Goal: Book appointment/travel/reservation

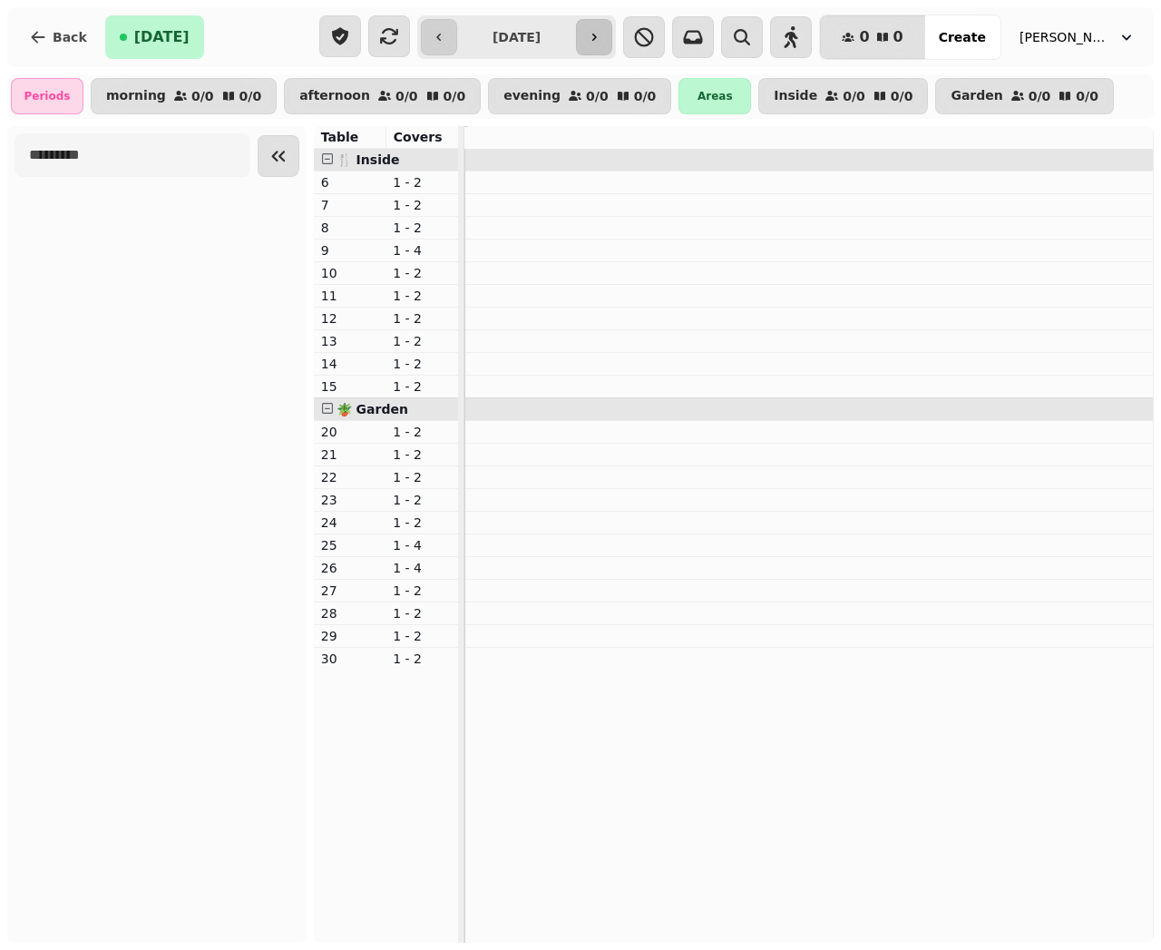
click at [598, 44] on button "button" at bounding box center [594, 37] width 36 height 36
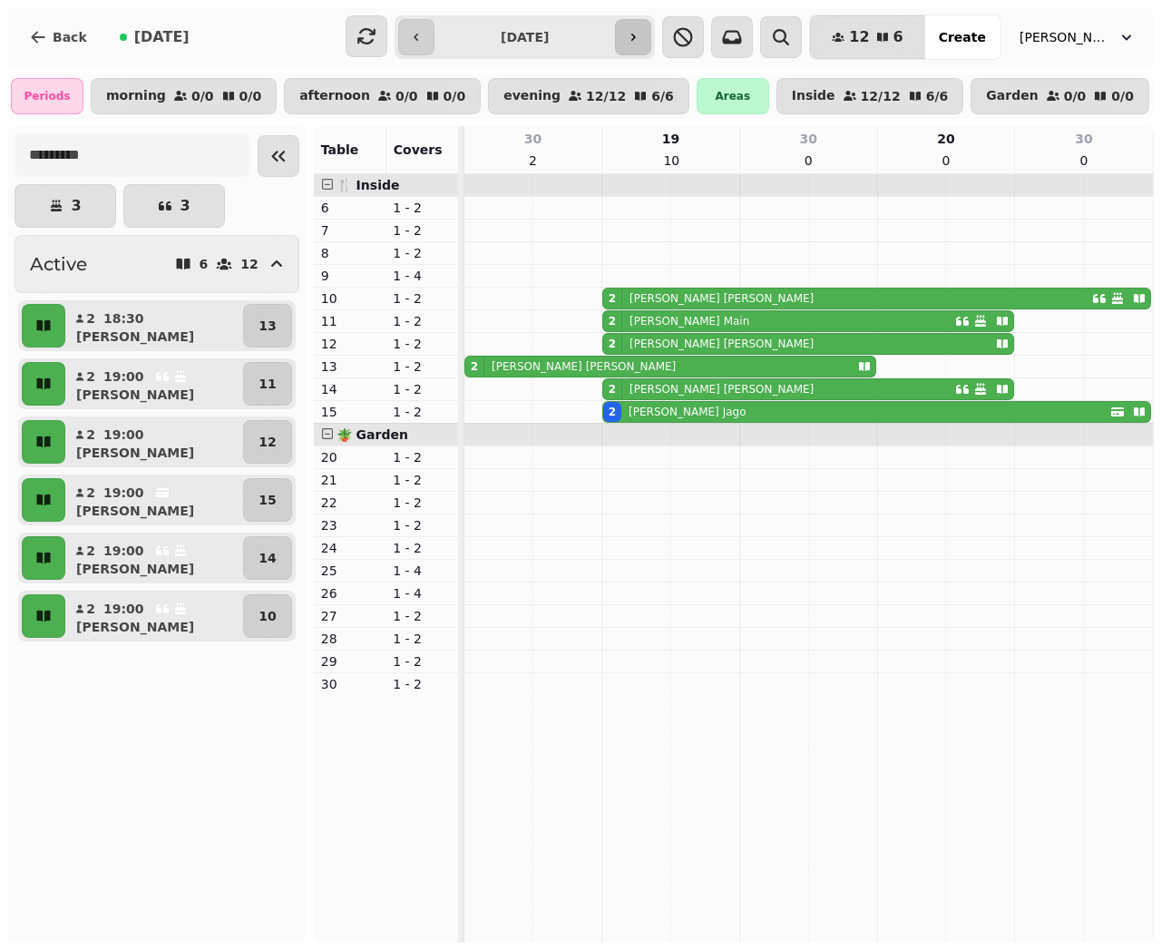
click at [651, 44] on button "button" at bounding box center [633, 37] width 36 height 36
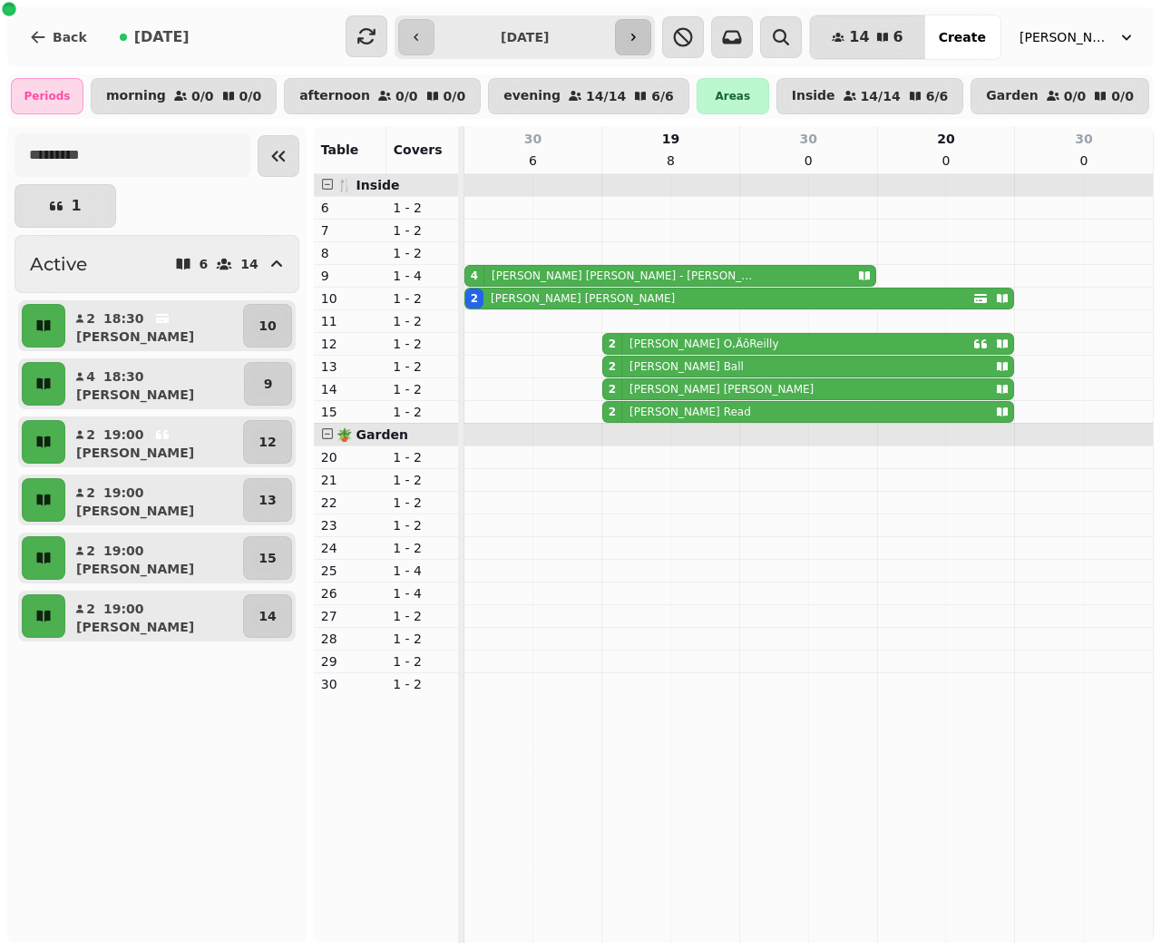
click at [651, 44] on button "button" at bounding box center [633, 37] width 36 height 36
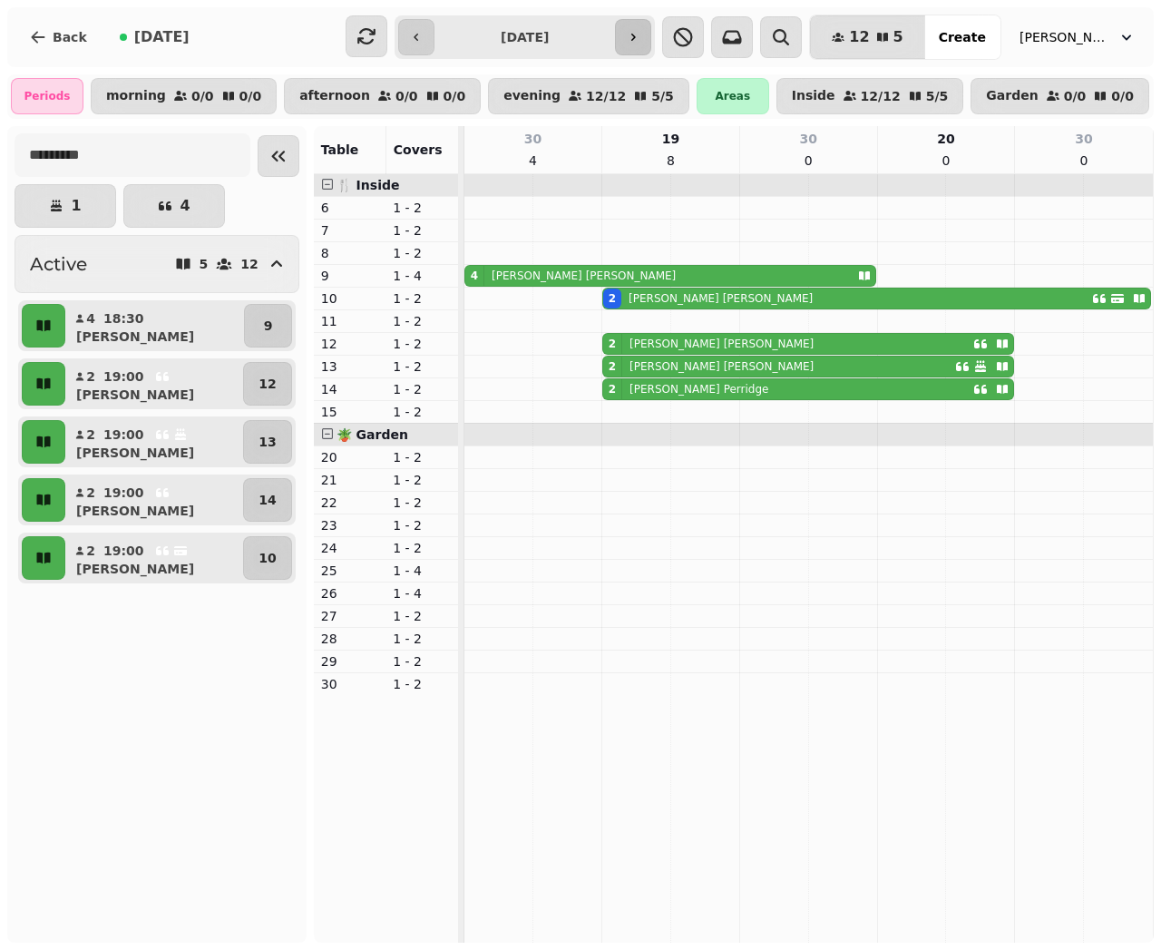
click at [651, 44] on button "button" at bounding box center [633, 37] width 36 height 36
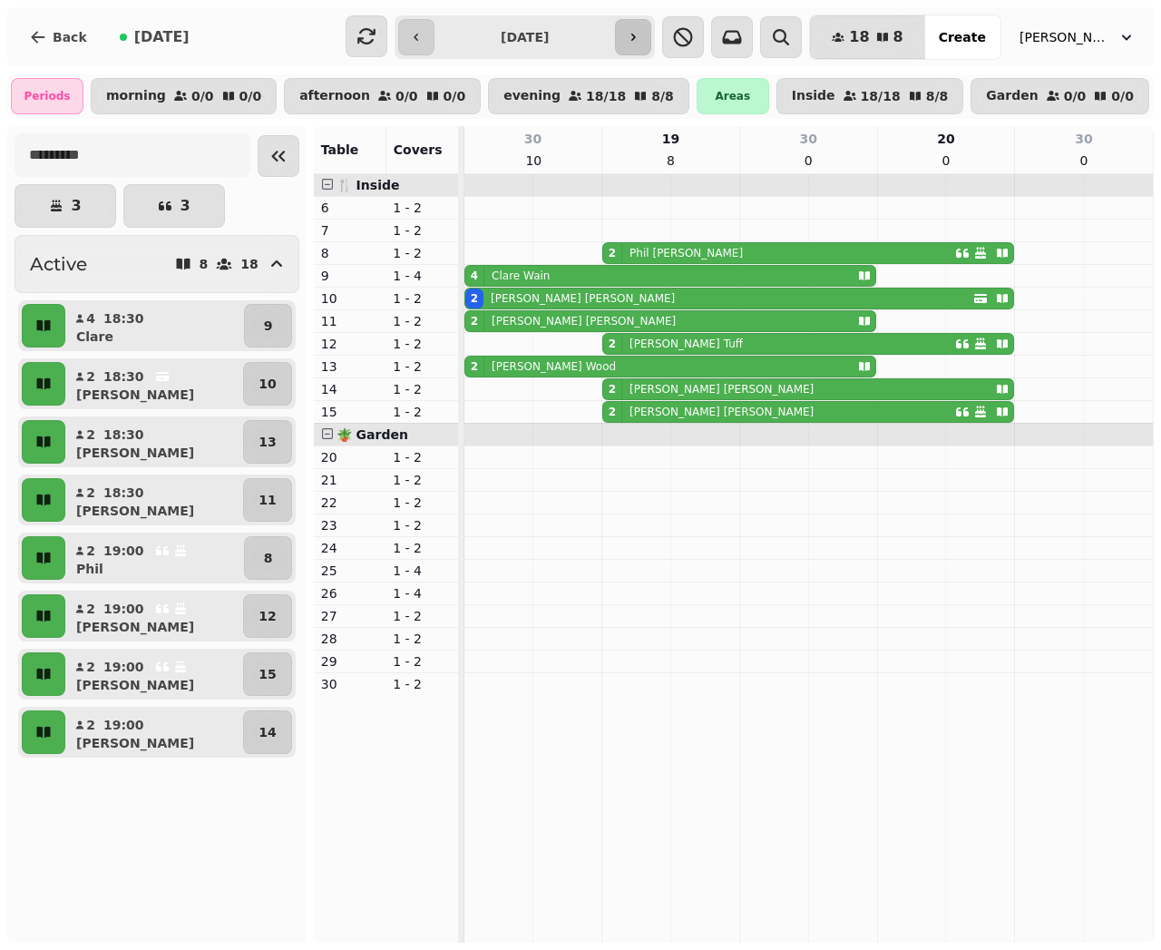
click at [640, 34] on icon "button" at bounding box center [633, 37] width 15 height 15
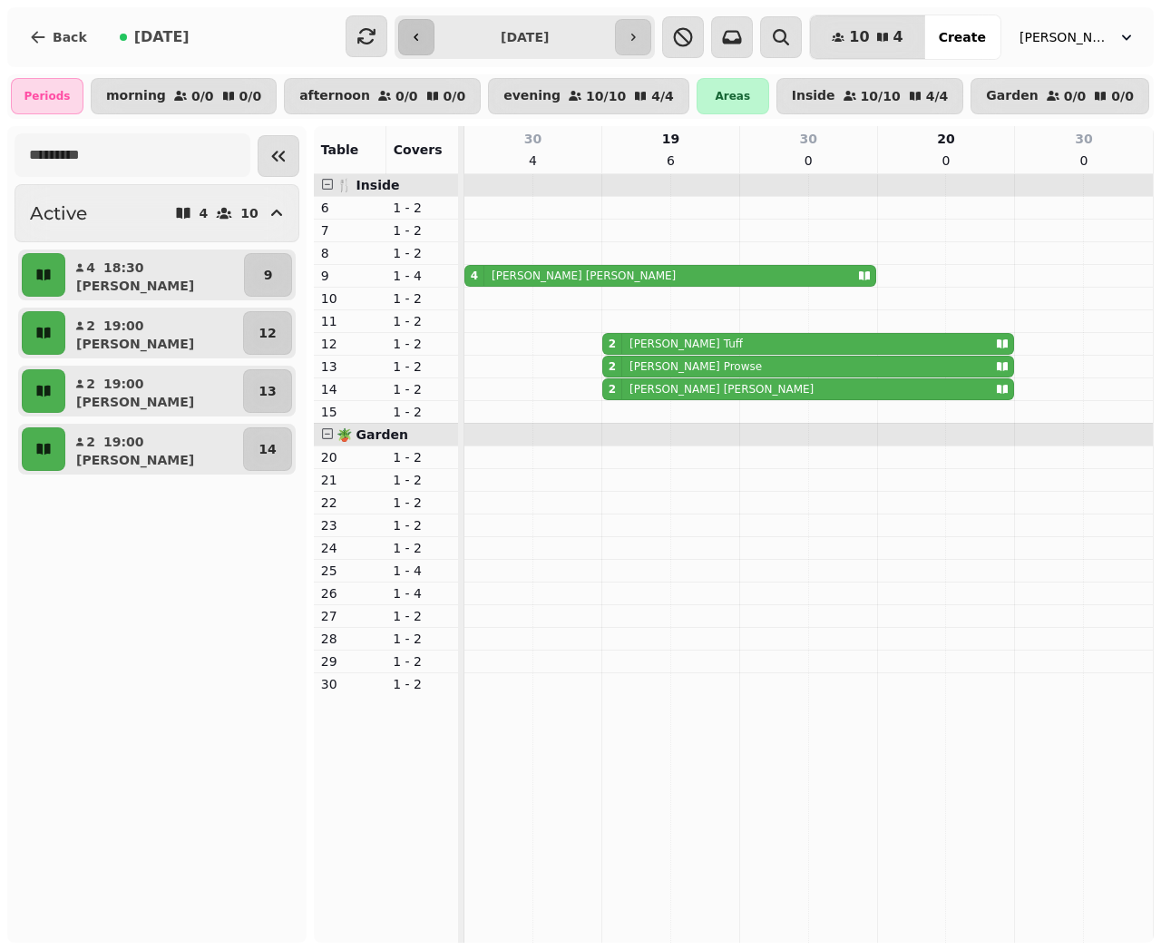
click at [422, 28] on button "button" at bounding box center [416, 37] width 36 height 36
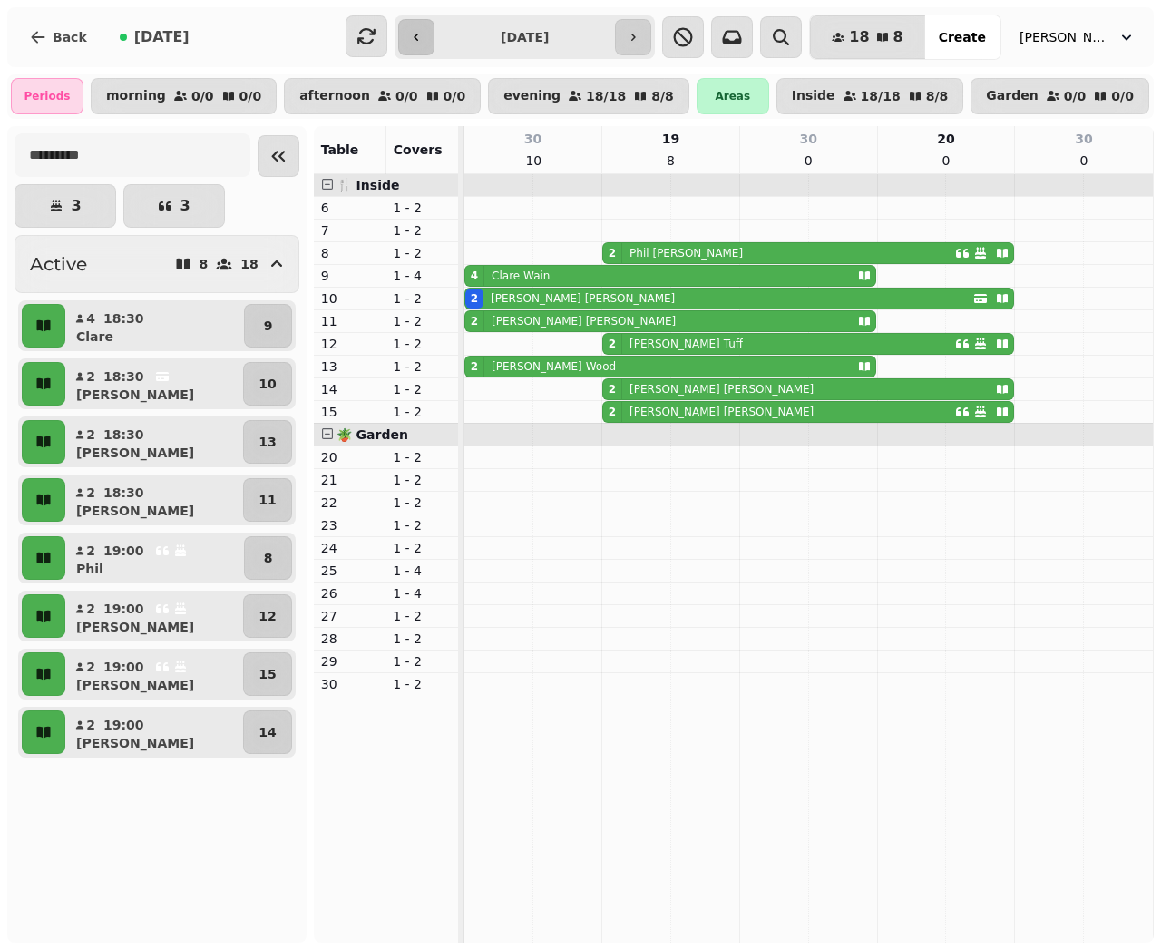
click at [422, 28] on button "button" at bounding box center [416, 37] width 36 height 36
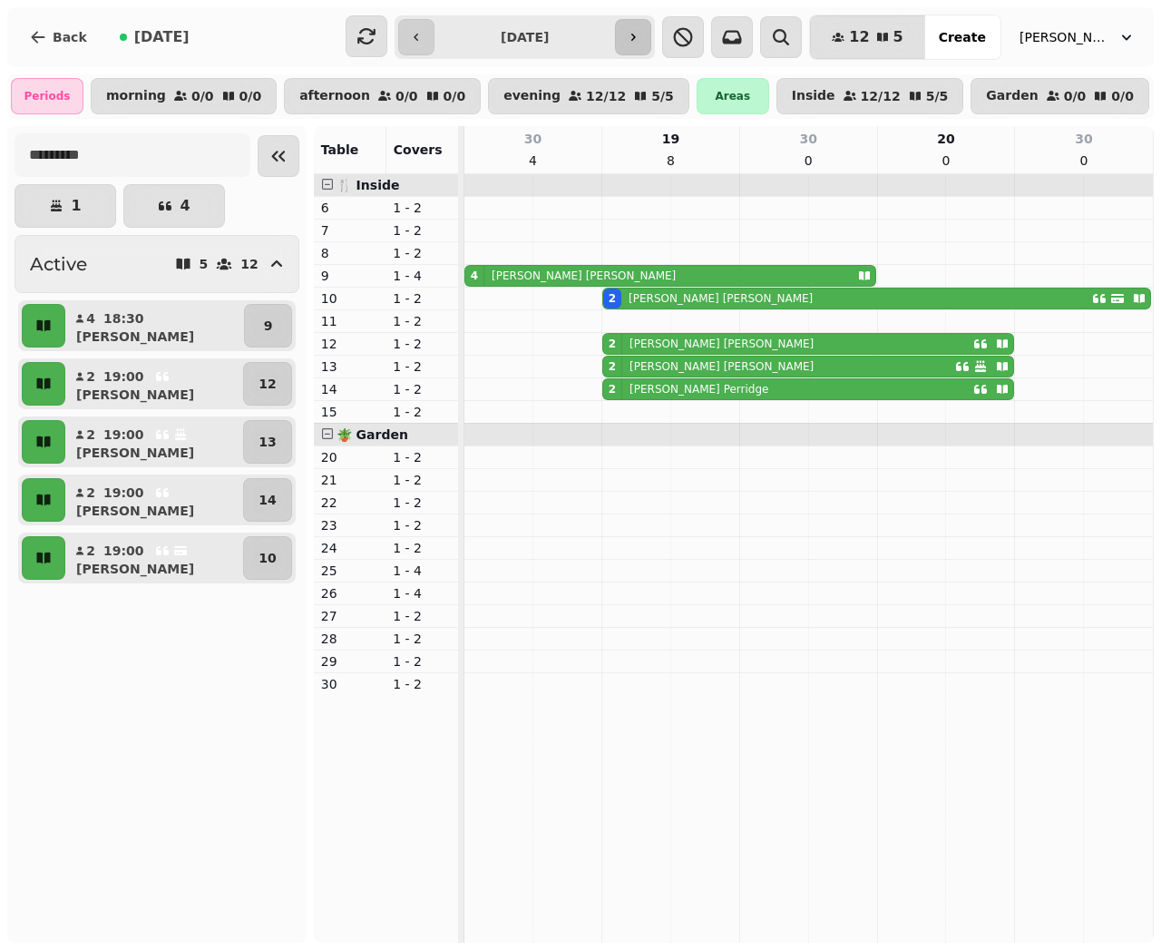
click at [651, 36] on button "button" at bounding box center [633, 37] width 36 height 36
type input "**********"
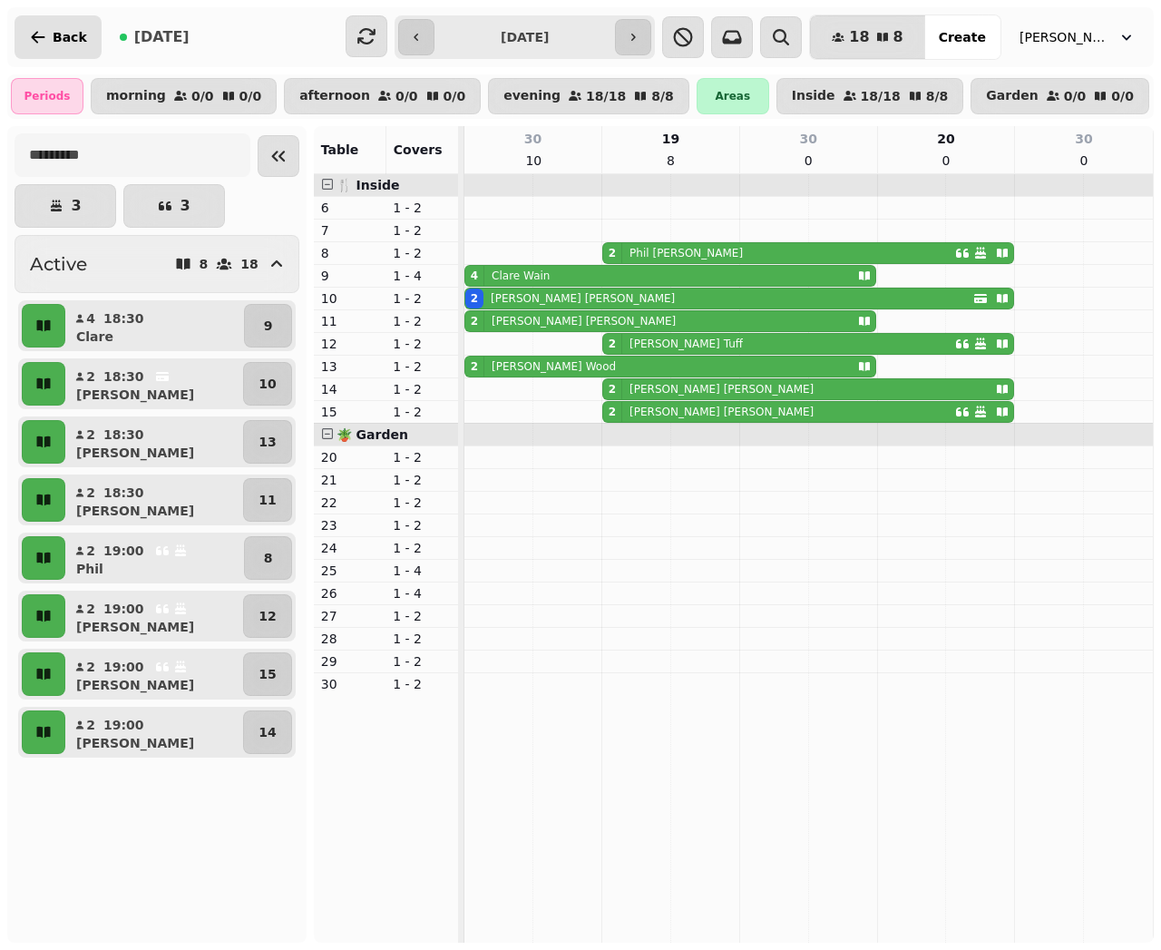
click at [34, 37] on icon "button" at bounding box center [39, 37] width 14 height 12
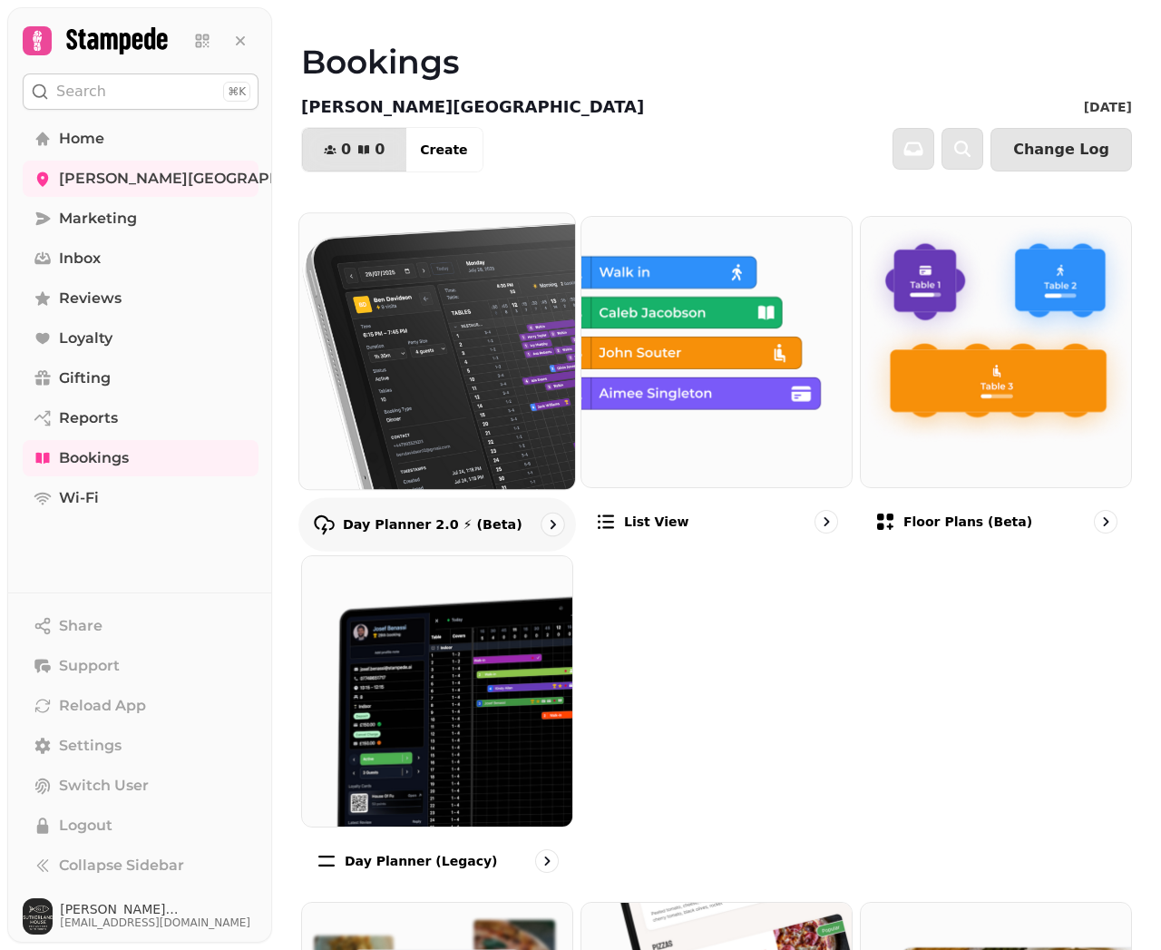
click at [521, 478] on img at bounding box center [437, 351] width 303 height 303
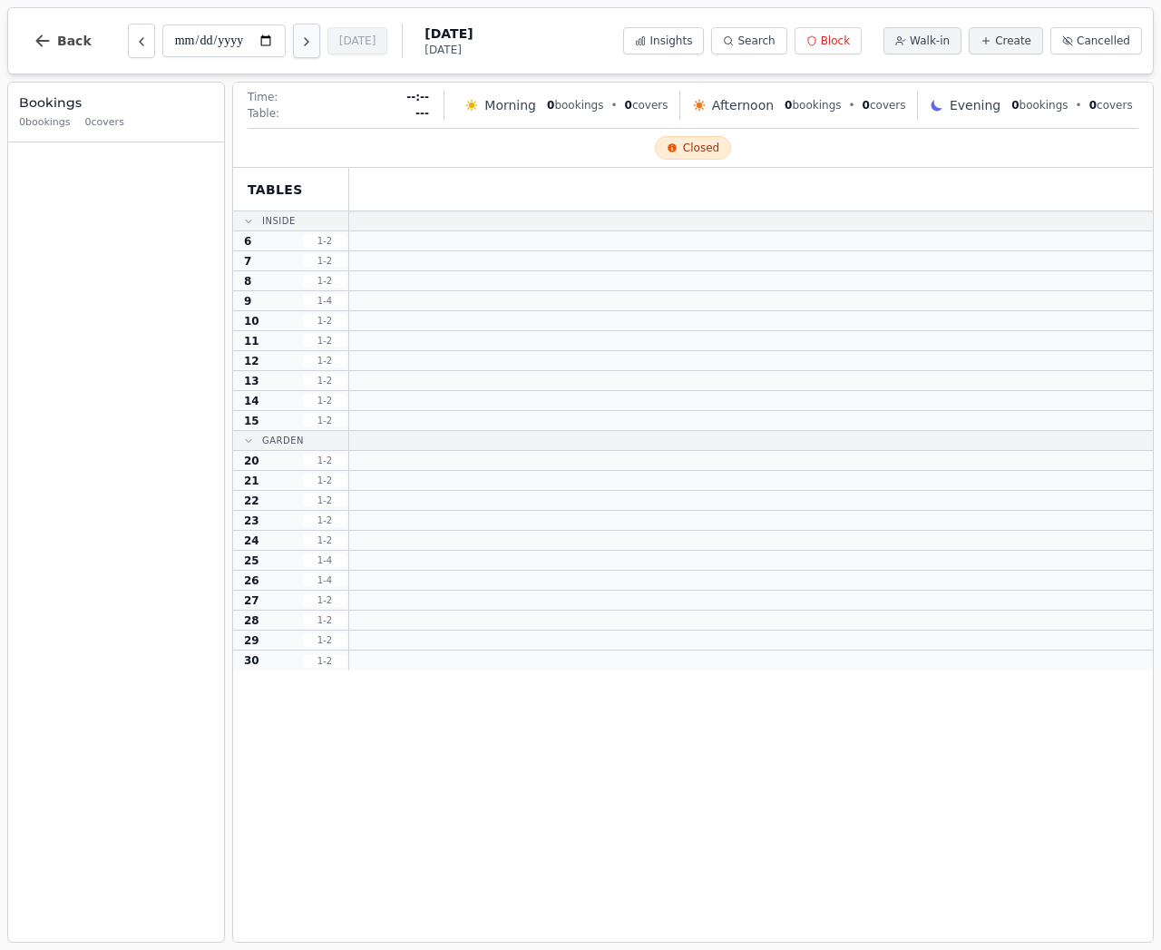
click at [299, 45] on icon "Next day" at bounding box center [306, 41] width 15 height 15
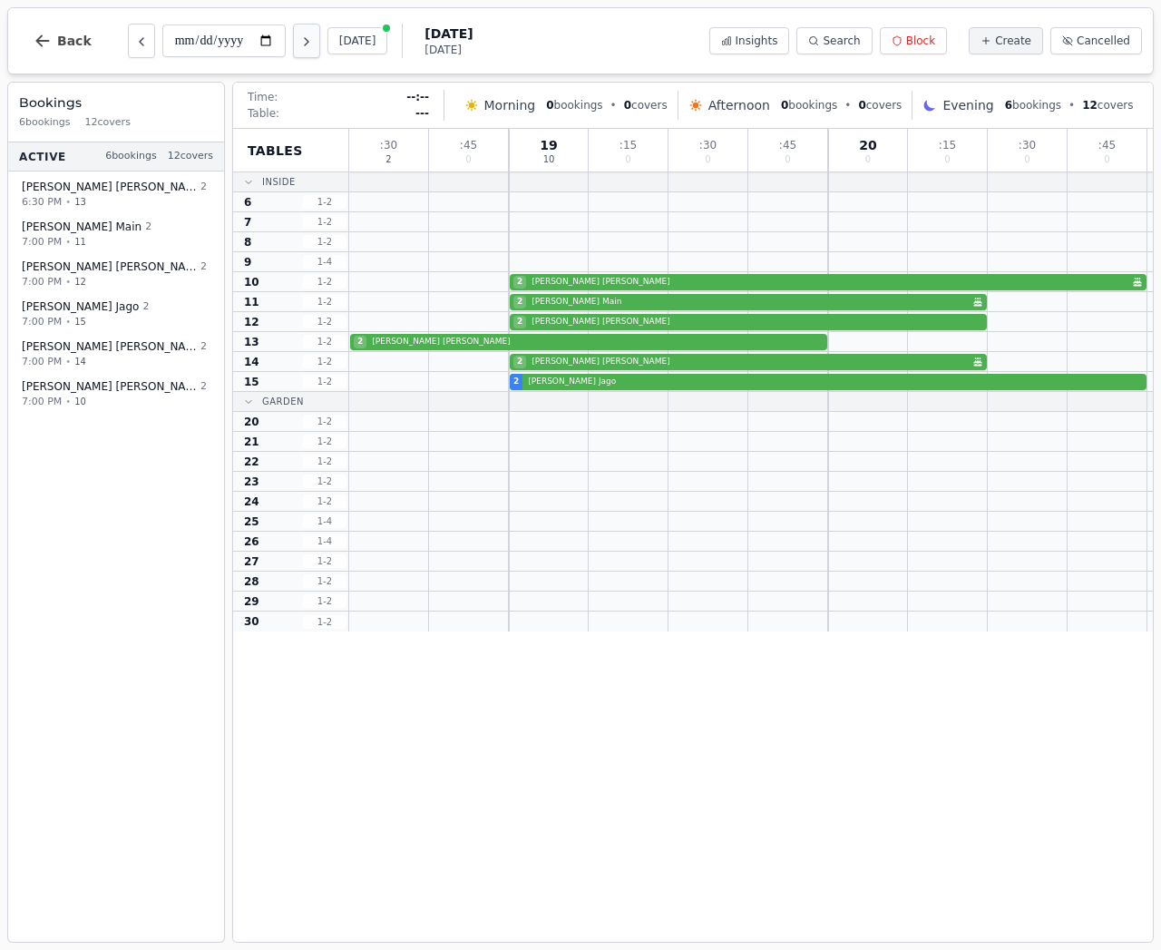
click at [299, 45] on icon "Next day" at bounding box center [306, 41] width 15 height 15
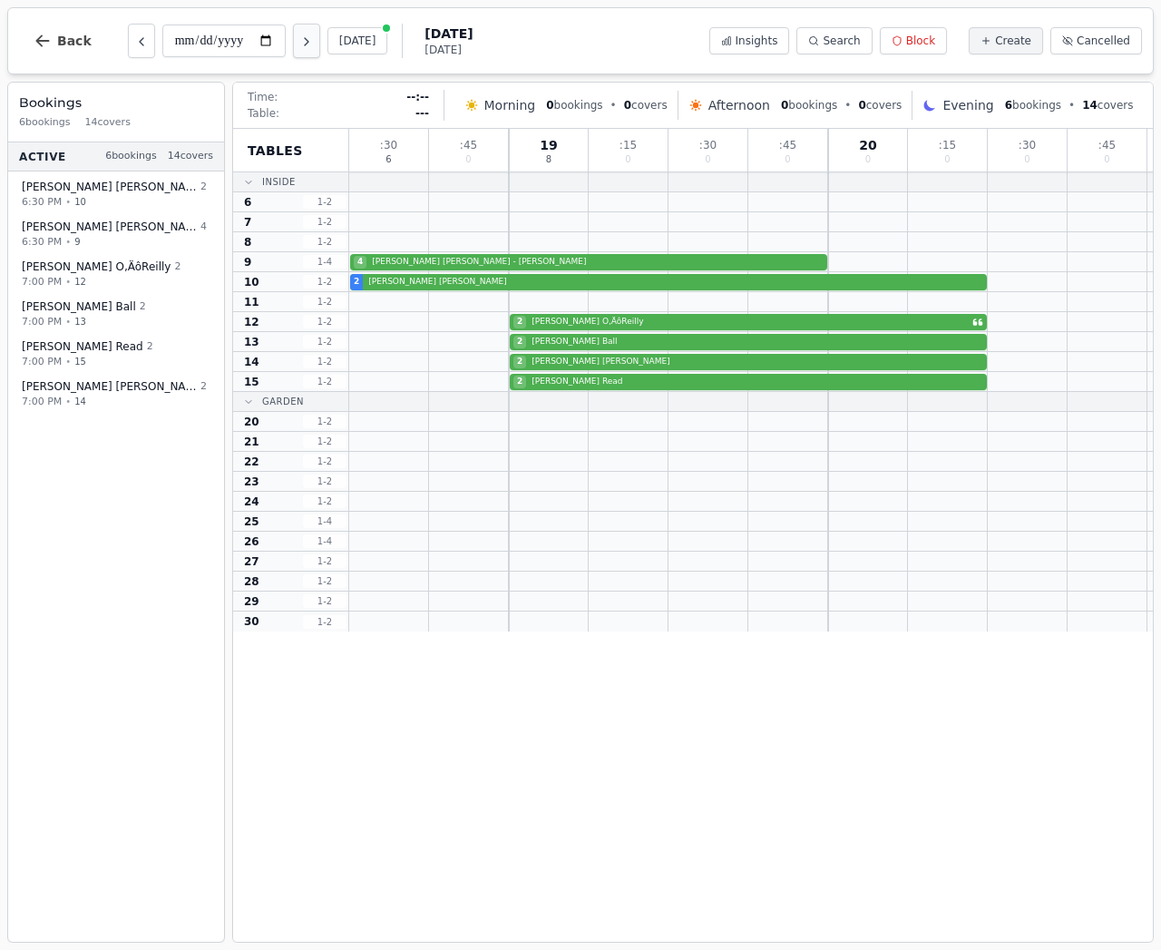
click at [299, 45] on icon "Next day" at bounding box center [306, 41] width 15 height 15
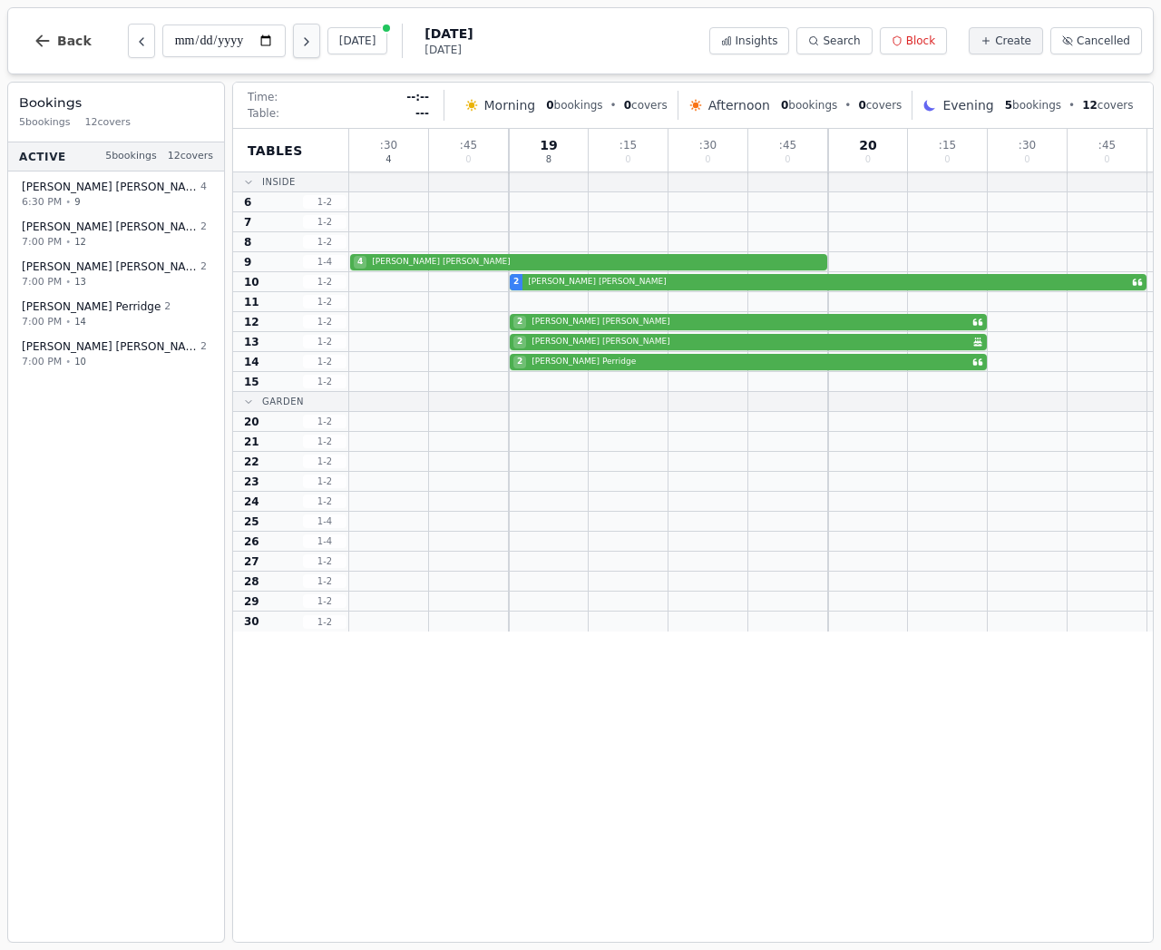
click at [299, 45] on icon "Next day" at bounding box center [306, 41] width 15 height 15
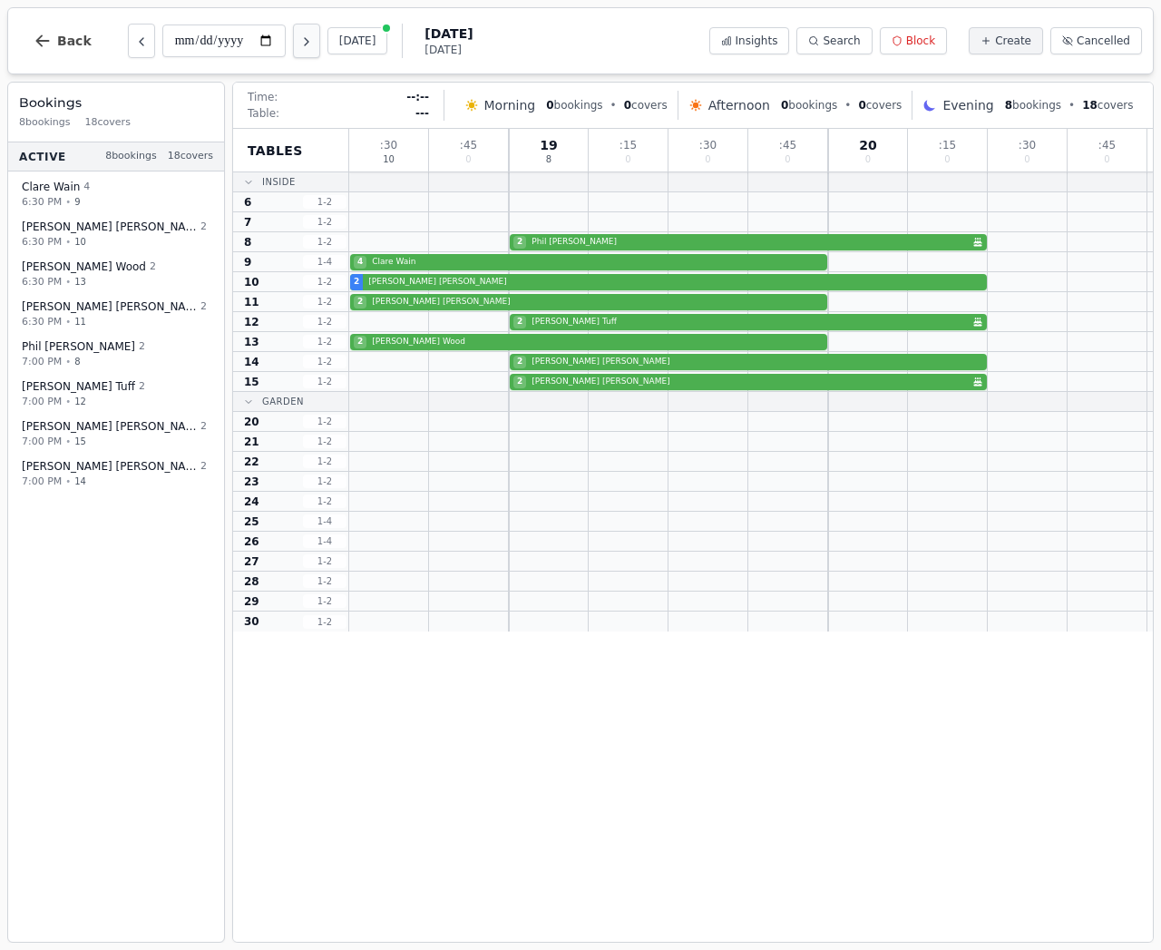
click at [299, 47] on icon "Next day" at bounding box center [306, 41] width 15 height 15
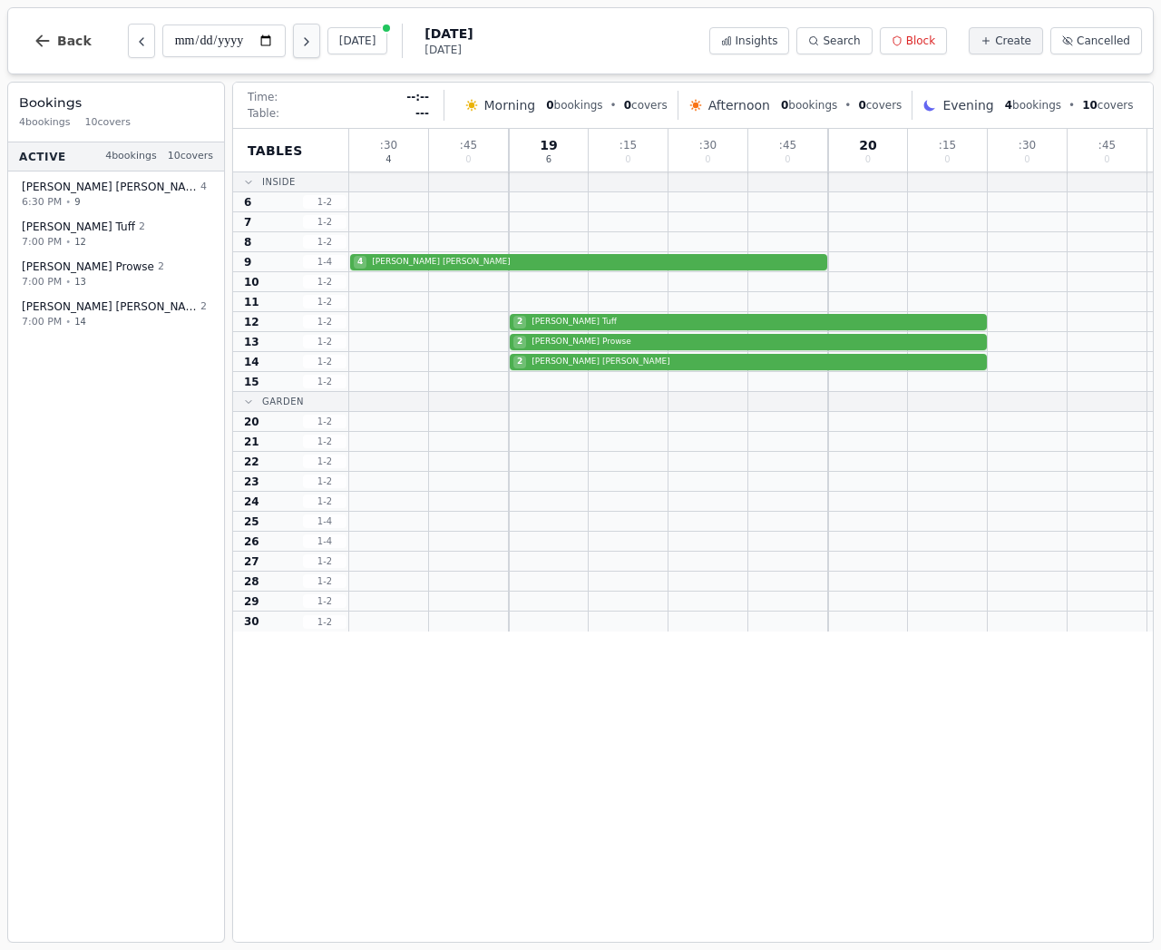
click at [299, 47] on icon "Next day" at bounding box center [306, 41] width 15 height 15
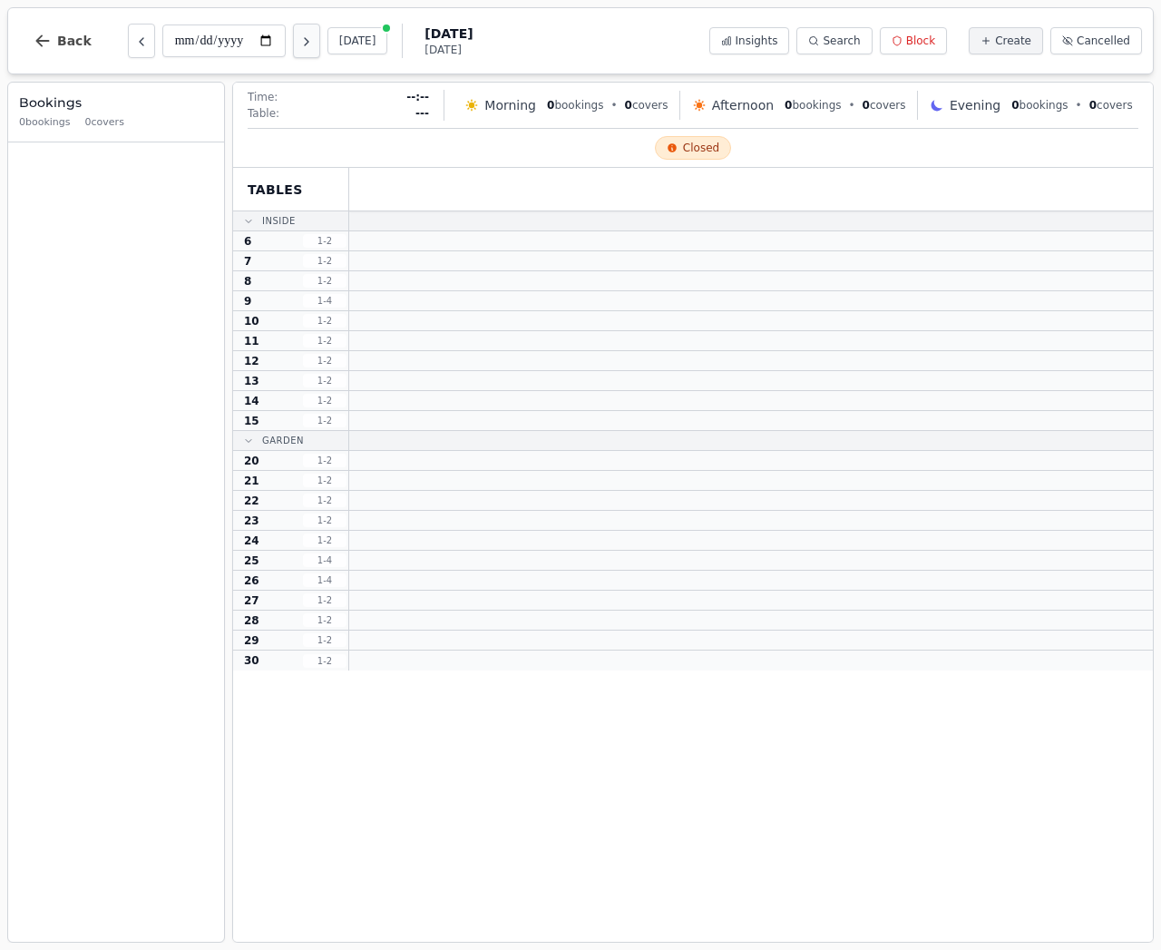
click at [299, 47] on icon "Next day" at bounding box center [306, 41] width 15 height 15
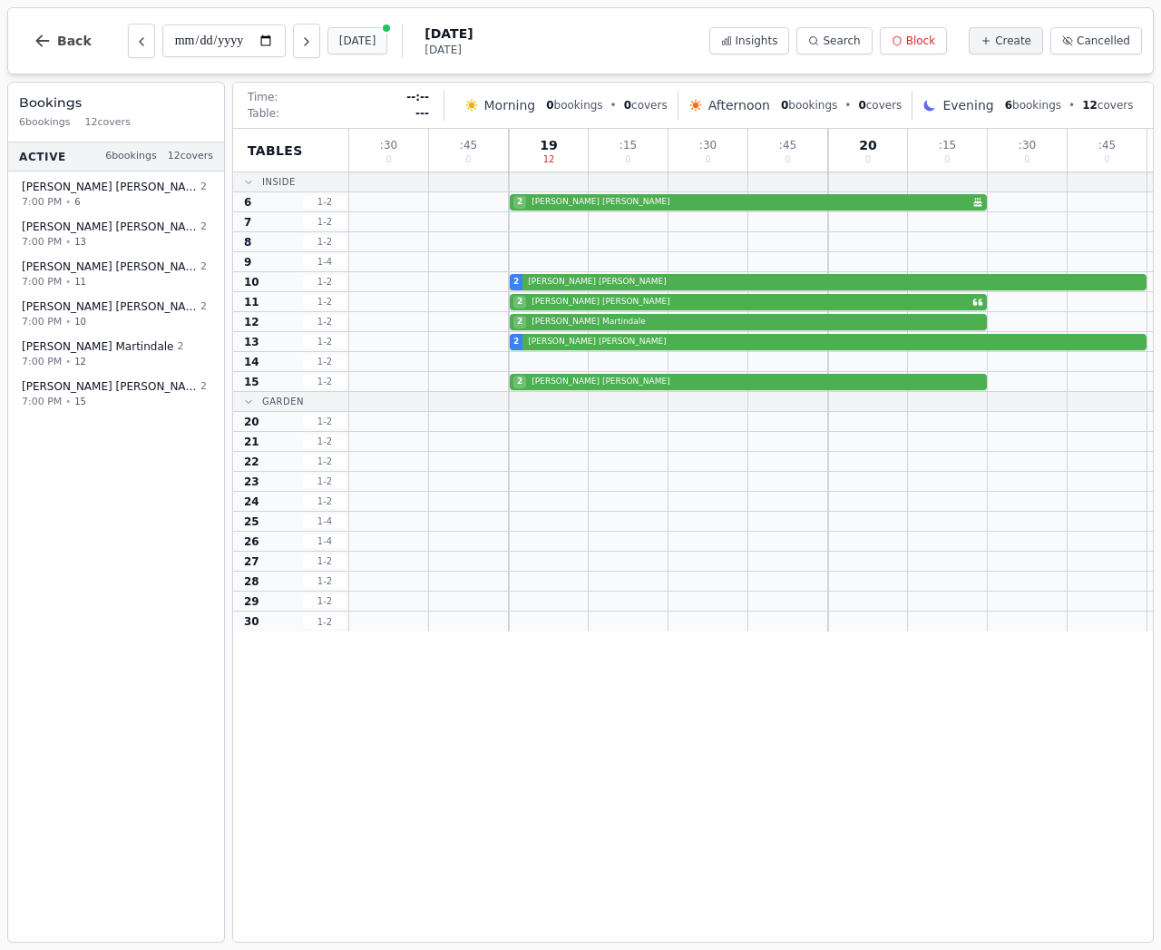
click at [328, 44] on button "[DATE]" at bounding box center [358, 40] width 61 height 27
type input "**********"
